Goal: Check status: Check status

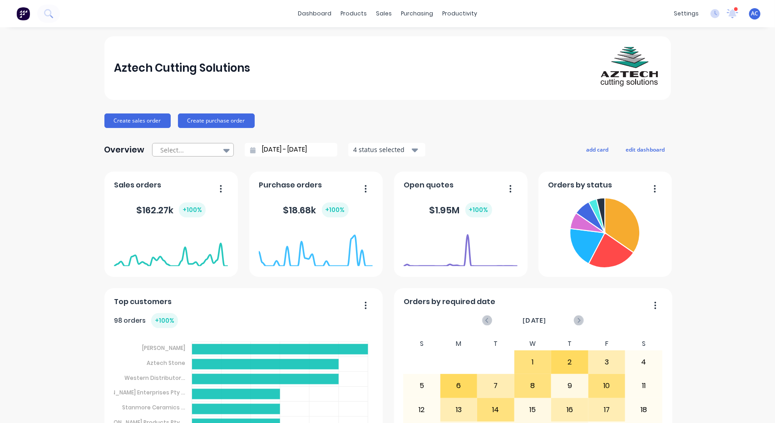
click at [227, 152] on div at bounding box center [227, 150] width 14 height 15
click at [162, 191] on div "Month to date" at bounding box center [193, 187] width 82 height 17
type input "[DATE] - [DATE]"
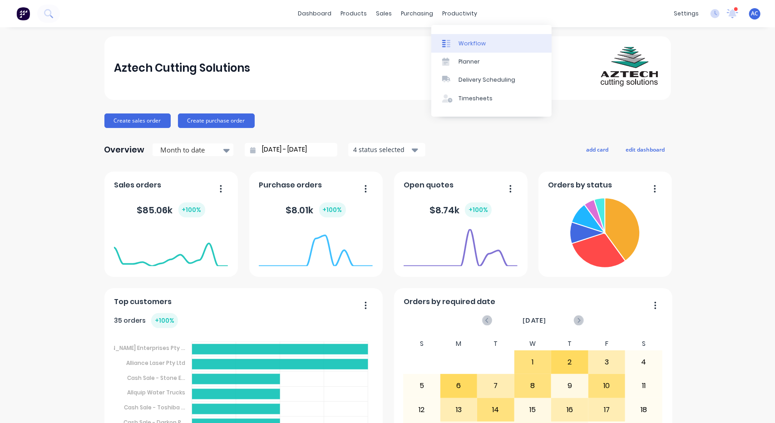
click at [454, 40] on div at bounding box center [449, 44] width 14 height 8
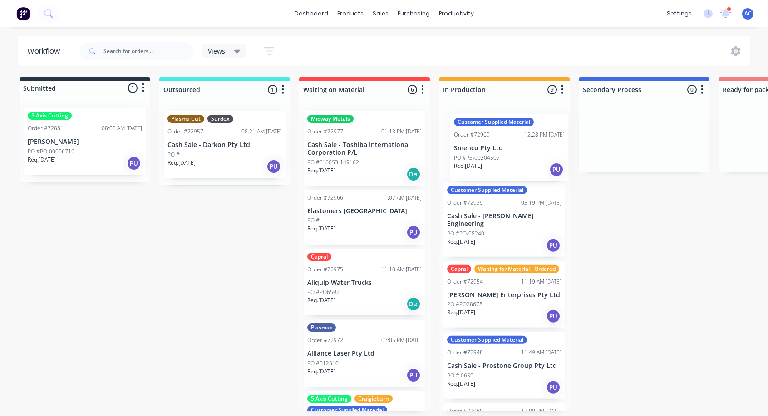
drag, startPoint x: 372, startPoint y: 281, endPoint x: 521, endPoint y: 144, distance: 202.5
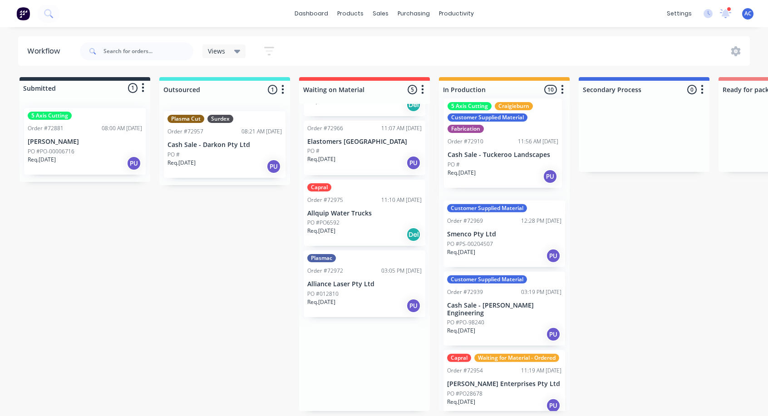
drag, startPoint x: 352, startPoint y: 358, endPoint x: 495, endPoint y: 133, distance: 266.9
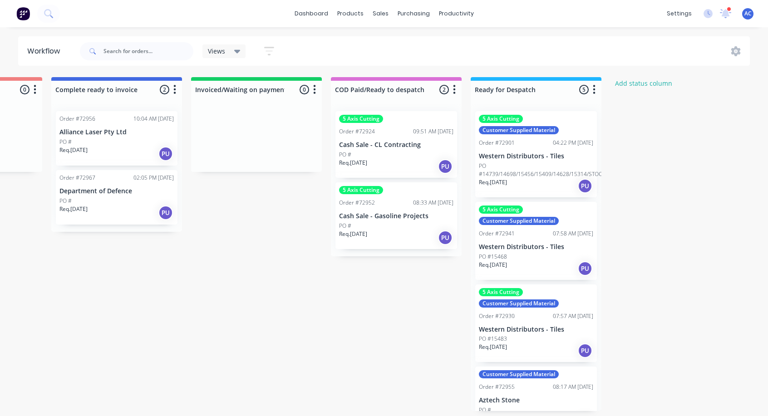
scroll to position [2, 878]
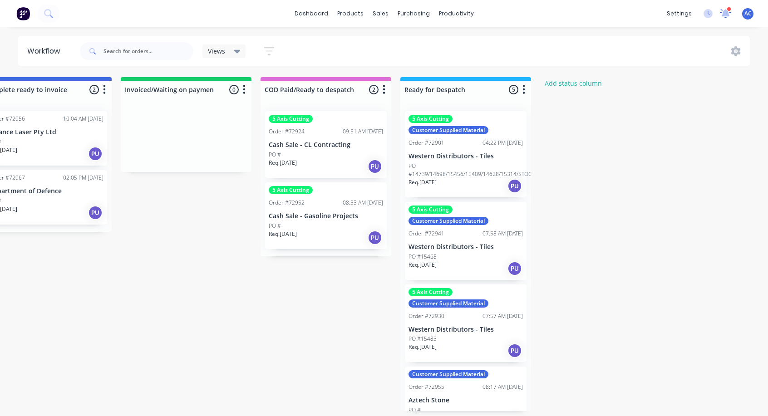
click at [725, 15] on icon at bounding box center [726, 13] width 8 height 8
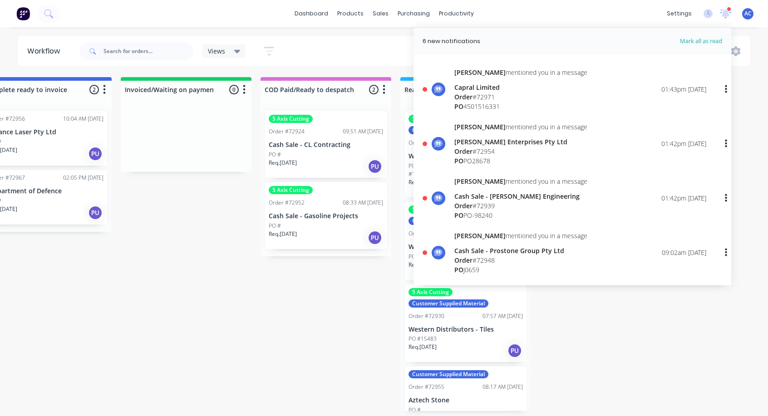
click at [457, 98] on span "Order" at bounding box center [464, 97] width 18 height 9
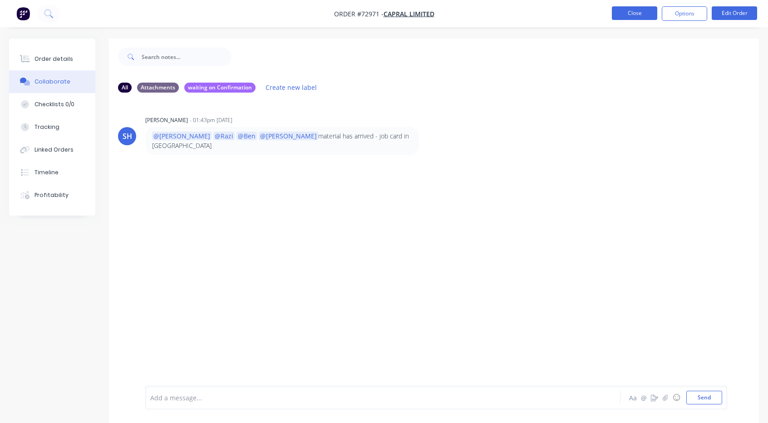
click at [629, 14] on button "Close" at bounding box center [634, 13] width 45 height 14
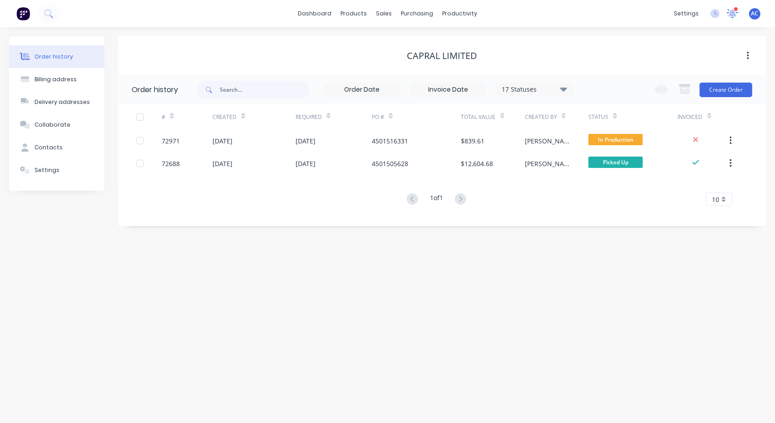
click at [735, 14] on icon at bounding box center [733, 12] width 9 height 8
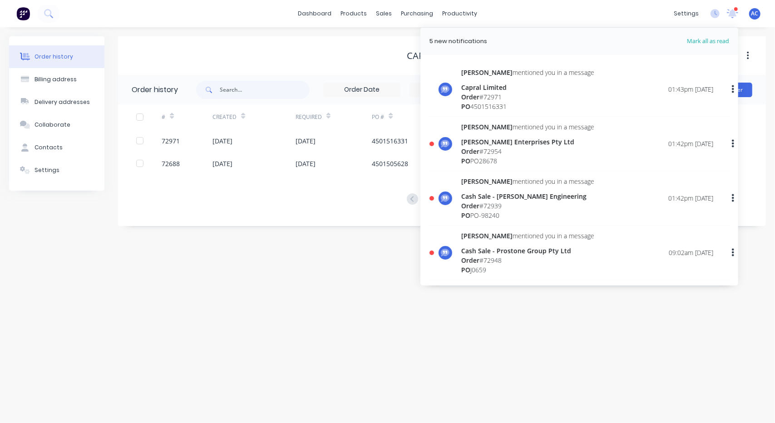
click at [484, 151] on div "Order # 72954" at bounding box center [527, 152] width 133 height 10
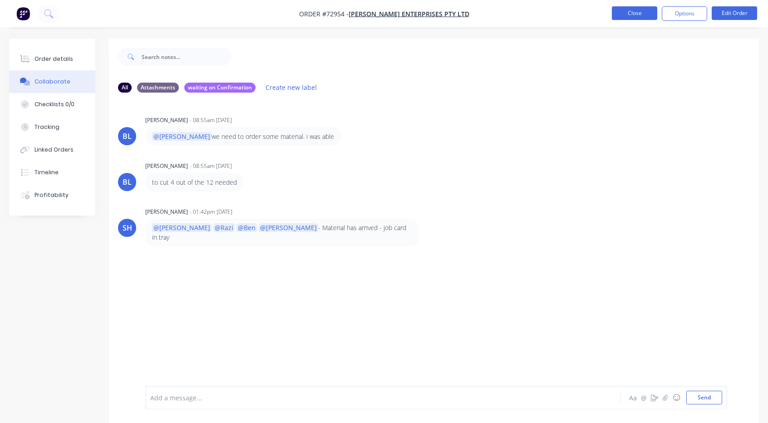
click at [632, 10] on button "Close" at bounding box center [634, 13] width 45 height 14
